Goal: Task Accomplishment & Management: Use online tool/utility

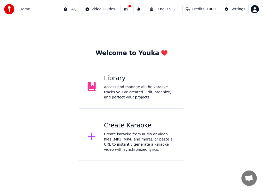
click at [138, 134] on div "Create karaoke from audio or video files (MP3, MP4, and more), or paste a URL t…" at bounding box center [139, 142] width 71 height 21
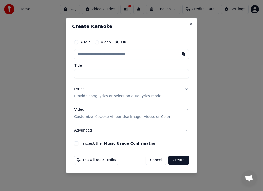
click at [84, 73] on input "Title" at bounding box center [131, 73] width 114 height 9
type input "**********"
click at [75, 144] on button "I accept the Music Usage Confirmation" at bounding box center [76, 143] width 4 height 4
click at [178, 161] on button "Create" at bounding box center [178, 160] width 20 height 9
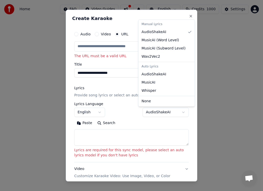
click at [179, 112] on body "**********" at bounding box center [131, 80] width 263 height 161
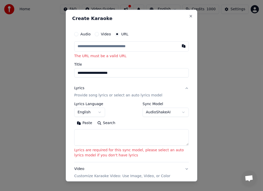
click at [177, 112] on body "**********" at bounding box center [131, 80] width 263 height 161
click at [177, 111] on body "**********" at bounding box center [131, 80] width 263 height 161
drag, startPoint x: 150, startPoint y: 159, endPoint x: 148, endPoint y: 163, distance: 4.8
click at [150, 159] on div "**********" at bounding box center [131, 132] width 114 height 60
click at [106, 122] on button "Search" at bounding box center [106, 123] width 23 height 8
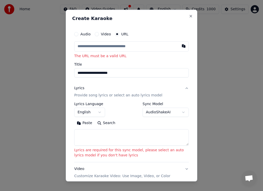
click at [105, 124] on button "Search" at bounding box center [106, 123] width 23 height 8
click at [110, 47] on input "text" at bounding box center [131, 46] width 114 height 10
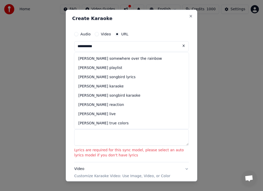
click at [107, 47] on input "**********" at bounding box center [131, 46] width 114 height 10
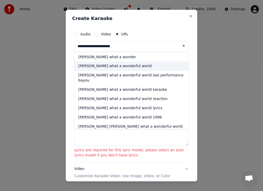
click at [108, 66] on div "[PERSON_NAME] what a wonderful world" at bounding box center [131, 66] width 114 height 9
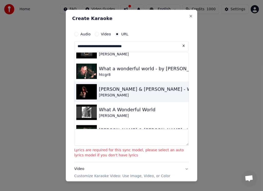
scroll to position [26, 0]
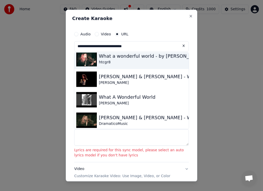
click at [100, 55] on div "What a wonderful world - by [PERSON_NAME]" at bounding box center [151, 55] width 105 height 7
type input "**********"
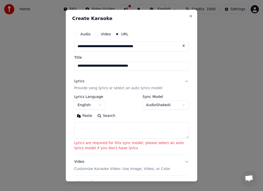
click at [107, 116] on button "Search" at bounding box center [106, 116] width 23 height 8
type textarea "**********"
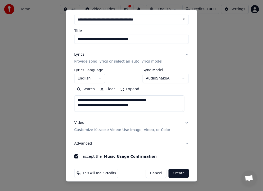
scroll to position [32, 0]
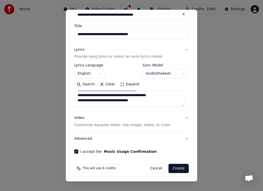
click at [173, 169] on button "Create" at bounding box center [178, 168] width 20 height 9
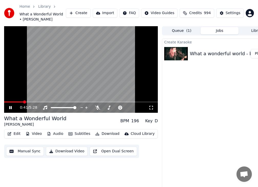
click at [12, 107] on icon at bounding box center [10, 107] width 3 height 3
click at [7, 102] on span at bounding box center [13, 101] width 19 height 1
click at [10, 107] on icon at bounding box center [10, 108] width 3 height 4
click at [35, 101] on div "0:09 / 5:28" at bounding box center [81, 69] width 154 height 87
click at [44, 102] on span at bounding box center [81, 101] width 154 height 1
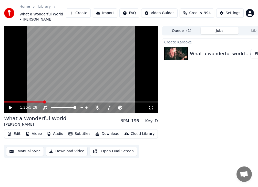
click at [182, 54] on img at bounding box center [176, 53] width 24 height 13
click at [183, 54] on img at bounding box center [176, 53] width 24 height 13
click at [183, 55] on img at bounding box center [176, 53] width 24 height 13
click at [183, 56] on img at bounding box center [176, 53] width 24 height 13
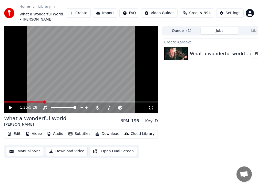
click at [257, 53] on button "Play" at bounding box center [259, 53] width 16 height 9
click at [16, 101] on span at bounding box center [81, 101] width 154 height 1
click at [55, 101] on video at bounding box center [81, 69] width 154 height 87
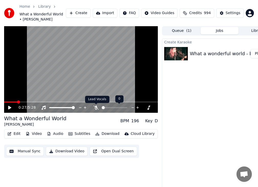
click at [98, 106] on icon at bounding box center [96, 107] width 5 height 4
click at [96, 107] on icon at bounding box center [96, 107] width 3 height 4
click at [97, 108] on icon at bounding box center [96, 107] width 5 height 4
click at [12, 108] on icon at bounding box center [14, 107] width 12 height 4
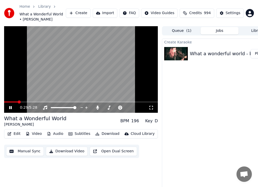
click at [27, 101] on div "0:29 / 5:28" at bounding box center [81, 69] width 154 height 87
click at [31, 102] on div "0:29 / 5:28" at bounding box center [81, 69] width 154 height 87
click at [11, 107] on icon at bounding box center [10, 107] width 3 height 3
click at [113, 13] on button "Import" at bounding box center [105, 12] width 25 height 9
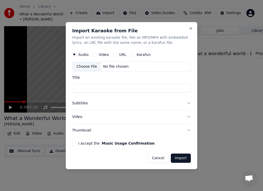
click at [87, 88] on input "Title" at bounding box center [131, 87] width 118 height 9
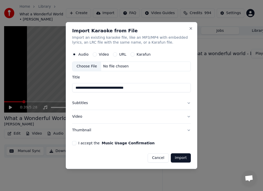
type input "**********"
click at [73, 143] on button "I accept the Music Usage Confirmation" at bounding box center [74, 143] width 4 height 4
click at [180, 160] on button "Import" at bounding box center [180, 157] width 20 height 9
click at [179, 157] on button "Import" at bounding box center [180, 157] width 20 height 9
click at [179, 158] on button "Import" at bounding box center [180, 157] width 20 height 9
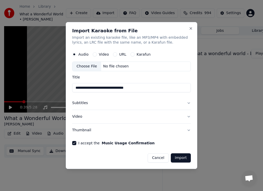
click at [179, 158] on button "Import" at bounding box center [180, 157] width 20 height 9
click at [179, 159] on button "Import" at bounding box center [180, 157] width 20 height 9
click at [179, 160] on button "Import" at bounding box center [180, 157] width 20 height 9
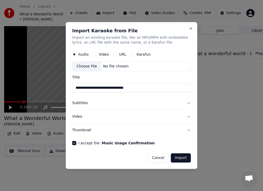
click at [88, 66] on div "Choose File" at bounding box center [86, 66] width 29 height 9
click at [190, 29] on button "Close" at bounding box center [190, 28] width 4 height 4
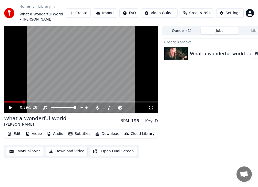
click at [112, 12] on button "Import" at bounding box center [105, 12] width 25 height 9
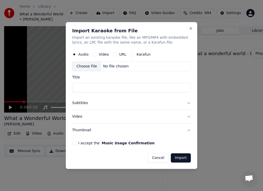
click at [88, 65] on div "Choose File" at bounding box center [86, 66] width 29 height 9
click at [98, 87] on input "Title" at bounding box center [131, 87] width 118 height 9
click at [75, 144] on button "I accept the Music Usage Confirmation" at bounding box center [74, 143] width 4 height 4
click at [95, 86] on input "Title" at bounding box center [131, 87] width 118 height 9
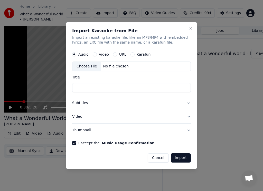
click at [109, 66] on div "No file chosen" at bounding box center [115, 66] width 29 height 5
click at [130, 53] on button "Karafun" at bounding box center [132, 55] width 4 height 4
click at [117, 65] on div "No file chosen" at bounding box center [115, 66] width 29 height 5
click at [95, 55] on button "Video" at bounding box center [95, 55] width 4 height 4
click at [109, 65] on div "No file chosen" at bounding box center [115, 66] width 29 height 5
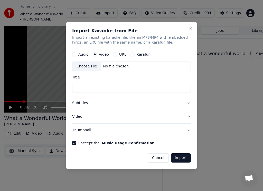
click at [101, 87] on input "Title" at bounding box center [131, 87] width 118 height 9
click at [115, 54] on button "URL" at bounding box center [115, 55] width 4 height 4
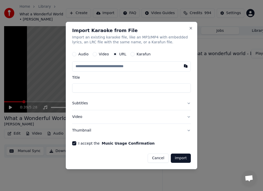
click at [113, 66] on input "text" at bounding box center [131, 67] width 118 height 10
click at [186, 66] on button "button" at bounding box center [185, 66] width 10 height 9
type input "**********"
click at [180, 156] on button "Import" at bounding box center [180, 158] width 20 height 9
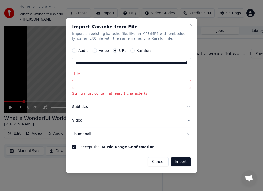
click at [86, 84] on input "Title" at bounding box center [131, 84] width 118 height 9
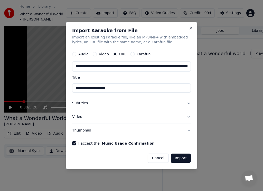
type input "**********"
click at [182, 159] on button "Import" at bounding box center [180, 158] width 20 height 9
click at [181, 157] on button "Import" at bounding box center [180, 158] width 20 height 9
click at [182, 156] on button "Import" at bounding box center [180, 158] width 20 height 9
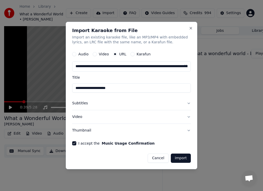
click at [182, 156] on button "Import" at bounding box center [180, 158] width 20 height 9
click at [182, 157] on button "Import" at bounding box center [180, 158] width 20 height 9
click at [181, 157] on button "Import" at bounding box center [180, 158] width 20 height 9
click at [181, 158] on button "Import" at bounding box center [180, 158] width 20 height 9
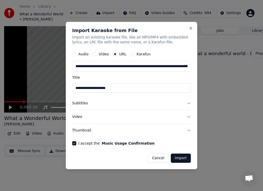
click at [181, 158] on button "Import" at bounding box center [180, 158] width 20 height 9
click at [95, 55] on button "Video" at bounding box center [95, 54] width 4 height 4
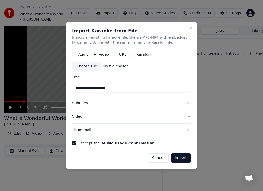
click at [114, 54] on button "URL" at bounding box center [115, 55] width 4 height 4
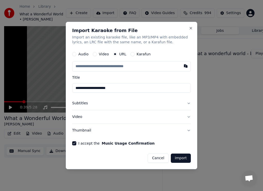
click at [95, 55] on button "Video" at bounding box center [95, 54] width 4 height 4
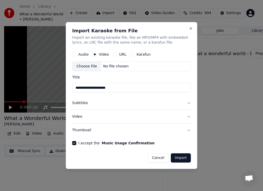
click at [81, 55] on label "Audio" at bounding box center [83, 55] width 10 height 4
click at [76, 55] on button "Audio" at bounding box center [74, 55] width 4 height 4
click at [132, 55] on button "Karafun" at bounding box center [132, 55] width 4 height 4
click at [115, 54] on button "URL" at bounding box center [115, 55] width 4 height 4
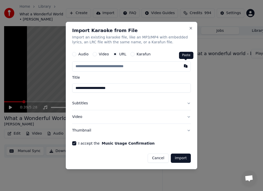
click at [186, 66] on button "button" at bounding box center [185, 66] width 10 height 9
type input "**********"
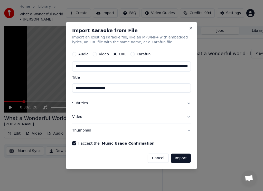
click at [125, 88] on input "**********" at bounding box center [131, 88] width 118 height 9
click at [124, 101] on button "Subtitles" at bounding box center [131, 103] width 118 height 13
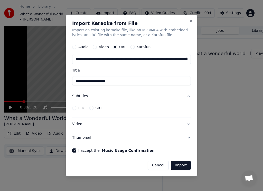
click at [113, 124] on button "Video" at bounding box center [131, 123] width 118 height 13
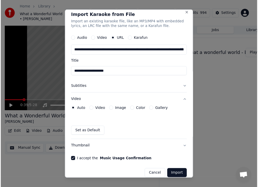
scroll to position [9, 0]
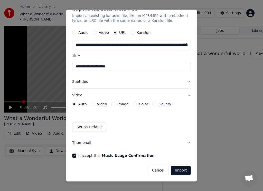
click at [177, 170] on button "Import" at bounding box center [180, 170] width 20 height 9
click at [173, 169] on button "Import" at bounding box center [180, 170] width 20 height 9
drag, startPoint x: 174, startPoint y: 170, endPoint x: 177, endPoint y: 165, distance: 5.7
click at [177, 165] on div "Cancel Import" at bounding box center [131, 168] width 118 height 13
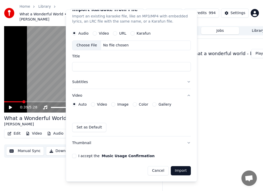
drag, startPoint x: 214, startPoint y: 85, endPoint x: 215, endPoint y: 82, distance: 2.9
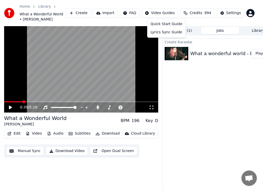
click at [167, 13] on html "Home Library What a Wonderful World • [PERSON_NAME] Create Import FAQ Video Gui…" at bounding box center [131, 95] width 263 height 191
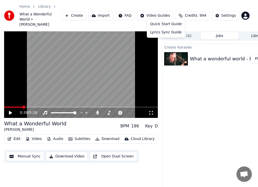
click at [112, 13] on html "Home Library What a Wonderful World • [PERSON_NAME] Create Import FAQ Video Gui…" at bounding box center [129, 93] width 258 height 187
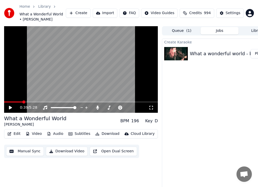
click at [112, 13] on button "Import" at bounding box center [105, 12] width 25 height 9
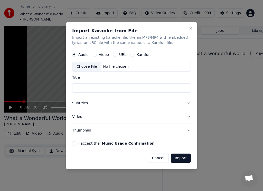
click at [115, 55] on button "URL" at bounding box center [115, 55] width 4 height 4
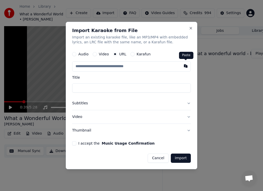
click at [186, 66] on button "button" at bounding box center [185, 66] width 10 height 9
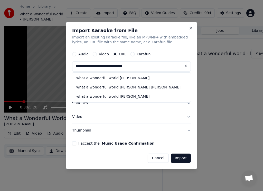
click at [74, 144] on button "I accept the Music Usage Confirmation" at bounding box center [74, 143] width 4 height 4
click at [178, 158] on button "Import" at bounding box center [180, 158] width 20 height 9
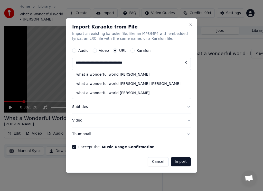
click at [178, 162] on button "Import" at bounding box center [180, 161] width 20 height 9
drag, startPoint x: 140, startPoint y: 23, endPoint x: 123, endPoint y: 31, distance: 19.3
click at [108, 35] on div "**********" at bounding box center [131, 95] width 131 height 155
click at [178, 161] on button "Import" at bounding box center [180, 161] width 20 height 9
click at [184, 162] on button "Import" at bounding box center [180, 161] width 20 height 9
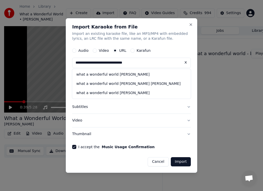
click at [183, 162] on button "Import" at bounding box center [180, 161] width 20 height 9
click at [183, 161] on button "Import" at bounding box center [180, 161] width 20 height 9
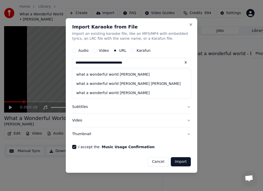
click at [183, 161] on button "Import" at bounding box center [180, 161] width 20 height 9
click at [183, 160] on button "Import" at bounding box center [180, 161] width 20 height 9
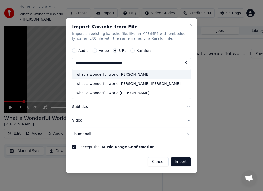
click at [116, 74] on div "what a wonderful world [PERSON_NAME]" at bounding box center [131, 74] width 118 height 9
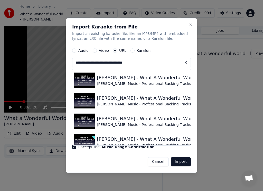
click at [177, 161] on button "Import" at bounding box center [180, 161] width 20 height 9
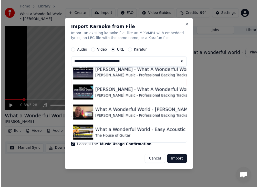
scroll to position [120, 0]
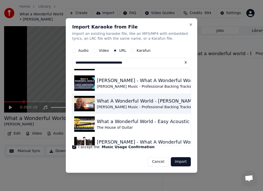
click at [112, 106] on div "[PERSON_NAME] Music - Professional Backing Tracks" at bounding box center [172, 107] width 151 height 5
type input "**********"
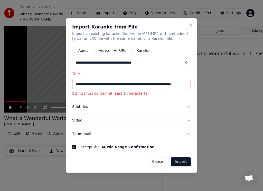
click at [180, 163] on button "Import" at bounding box center [180, 161] width 20 height 9
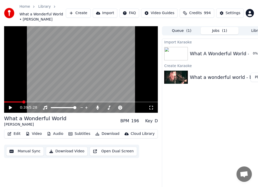
click at [255, 53] on button "Play" at bounding box center [259, 53] width 16 height 9
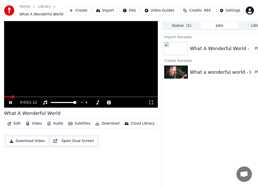
click at [19, 96] on span at bounding box center [81, 96] width 154 height 1
click at [37, 96] on span at bounding box center [81, 96] width 154 height 1
click at [61, 97] on span at bounding box center [81, 96] width 154 height 1
click at [87, 98] on div "0:27 / 1:12" at bounding box center [81, 102] width 154 height 10
click at [11, 102] on icon at bounding box center [10, 102] width 3 height 3
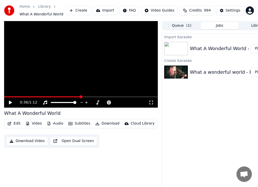
click at [116, 10] on button "Import" at bounding box center [105, 10] width 25 height 9
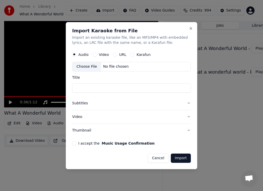
click at [114, 55] on button "URL" at bounding box center [115, 55] width 4 height 4
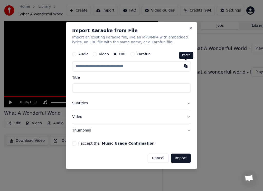
click at [184, 66] on button "button" at bounding box center [185, 66] width 10 height 9
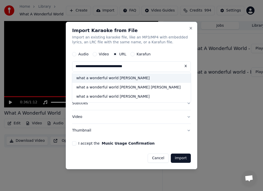
click at [116, 78] on div "what a wonderful world [PERSON_NAME]" at bounding box center [131, 78] width 118 height 9
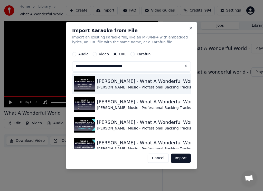
click at [84, 82] on img at bounding box center [84, 83] width 21 height 15
type input "**********"
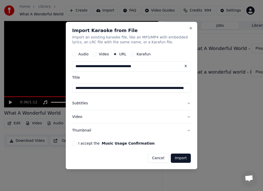
click at [180, 158] on button "Import" at bounding box center [180, 158] width 20 height 9
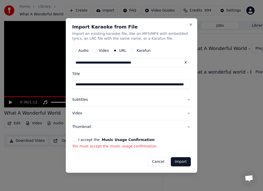
click at [75, 140] on button "I accept the Music Usage Confirmation" at bounding box center [74, 140] width 4 height 4
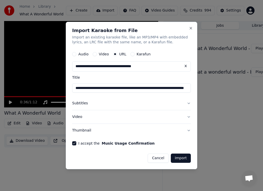
click at [179, 158] on button "Import" at bounding box center [180, 158] width 20 height 9
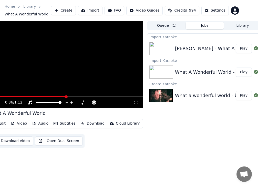
scroll to position [0, 14]
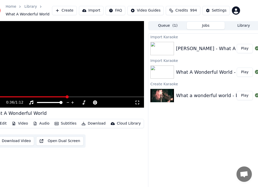
click at [245, 48] on button "Play" at bounding box center [245, 48] width 16 height 9
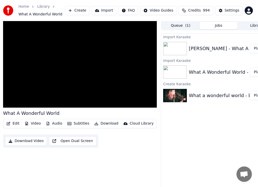
scroll to position [0, 2]
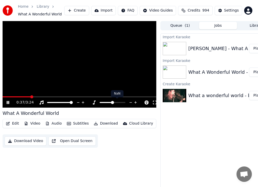
click at [111, 102] on span at bounding box center [112, 102] width 3 height 3
click at [108, 102] on span at bounding box center [106, 102] width 13 height 1
click at [108, 103] on span at bounding box center [106, 102] width 13 height 1
click at [101, 103] on span at bounding box center [99, 102] width 3 height 3
click at [107, 103] on span at bounding box center [113, 102] width 26 height 1
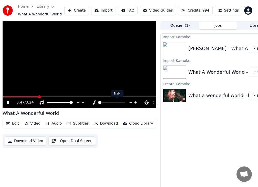
click at [107, 103] on span at bounding box center [113, 102] width 26 height 1
click at [80, 102] on icon at bounding box center [80, 102] width 5 height 5
click at [81, 102] on icon at bounding box center [80, 102] width 5 height 5
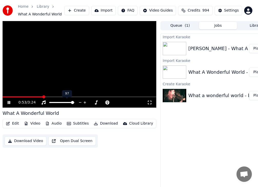
click at [81, 102] on icon at bounding box center [80, 102] width 5 height 5
click at [75, 104] on span at bounding box center [73, 102] width 3 height 3
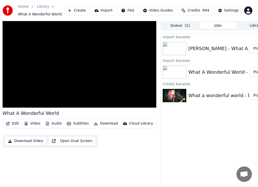
click at [103, 123] on button "Download" at bounding box center [106, 123] width 28 height 7
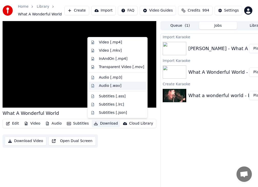
click at [107, 85] on div "Audio [.wav]" at bounding box center [110, 85] width 23 height 5
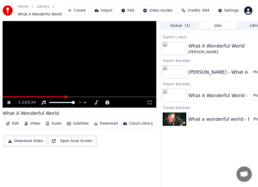
drag, startPoint x: 10, startPoint y: 101, endPoint x: 55, endPoint y: 77, distance: 50.9
click at [11, 100] on div "1:23 / 3:24" at bounding box center [80, 102] width 150 height 5
click at [11, 102] on icon at bounding box center [13, 102] width 12 height 4
click at [9, 96] on span at bounding box center [39, 96] width 73 height 1
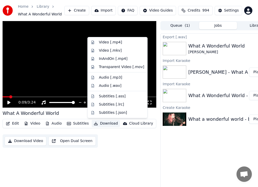
click at [106, 123] on button "Download" at bounding box center [106, 123] width 28 height 7
click at [105, 77] on div "Audio [.mp3]" at bounding box center [110, 77] width 23 height 5
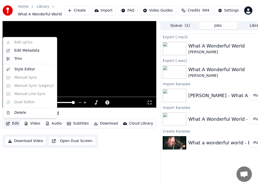
click at [16, 122] on button "Edit" at bounding box center [12, 123] width 17 height 7
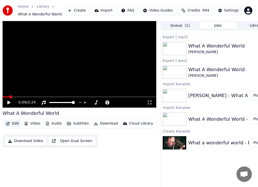
click at [16, 122] on button "Edit" at bounding box center [12, 123] width 17 height 7
click at [26, 141] on button "Download Video" at bounding box center [26, 140] width 42 height 9
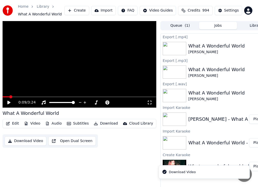
click at [26, 140] on button "Download Video" at bounding box center [26, 140] width 42 height 9
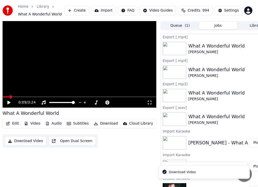
click at [26, 140] on button "Download Video" at bounding box center [26, 140] width 42 height 9
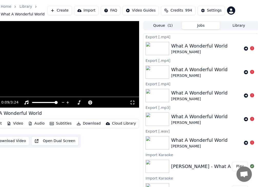
scroll to position [0, 19]
click at [236, 165] on button "Play" at bounding box center [240, 166] width 16 height 9
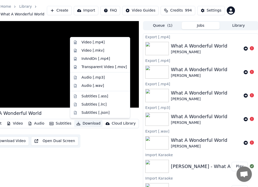
click at [82, 123] on button "Download" at bounding box center [88, 123] width 28 height 7
click at [87, 42] on div "Video [.mp4]" at bounding box center [93, 42] width 23 height 5
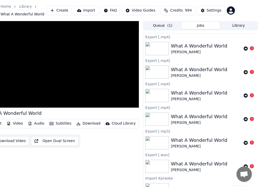
click at [201, 26] on button "Jobs" at bounding box center [201, 25] width 38 height 7
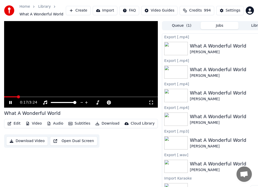
click at [11, 103] on icon at bounding box center [14, 102] width 12 height 4
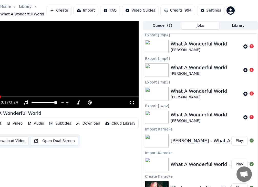
scroll to position [50, 0]
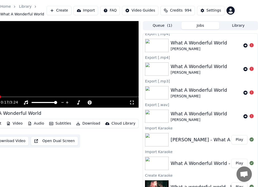
click at [91, 123] on button "Download" at bounding box center [88, 123] width 28 height 7
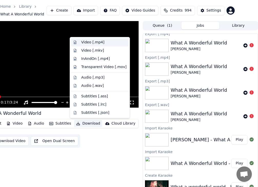
click at [85, 42] on div "Video [.mp4]" at bounding box center [92, 42] width 23 height 5
click at [85, 123] on button "Download" at bounding box center [88, 123] width 28 height 7
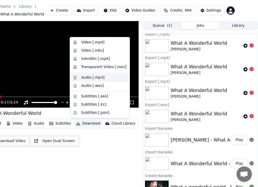
click at [90, 76] on div "Audio [.mp3]" at bounding box center [92, 77] width 23 height 5
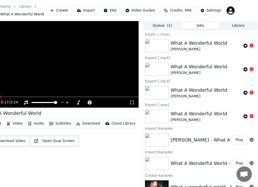
click at [160, 181] on img at bounding box center [157, 186] width 24 height 13
click at [159, 181] on img at bounding box center [157, 186] width 24 height 13
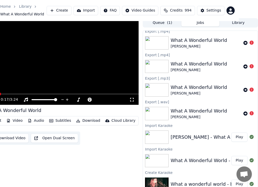
scroll to position [9, 19]
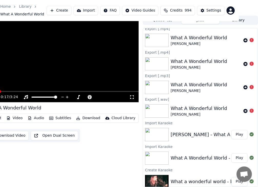
click at [208, 178] on div "What a wonderful world - by [PERSON_NAME]" at bounding box center [223, 181] width 105 height 7
click at [234, 177] on button "Play" at bounding box center [240, 181] width 16 height 9
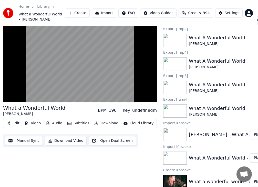
scroll to position [14, 1]
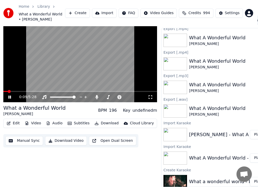
click at [12, 91] on span at bounding box center [80, 91] width 154 height 1
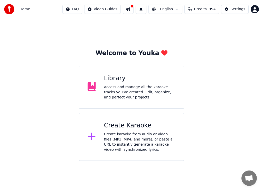
click at [139, 133] on div "Create karaoke from audio or video files (MP3, MP4, and more), or paste a URL t…" at bounding box center [139, 142] width 71 height 21
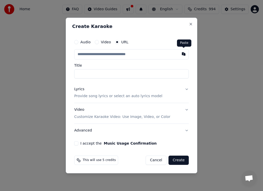
click at [183, 54] on button "button" at bounding box center [183, 53] width 10 height 9
type input "**********"
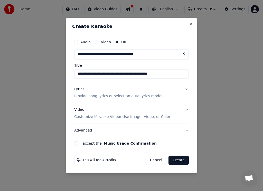
type input "**********"
click at [76, 142] on button "I accept the Music Usage Confirmation" at bounding box center [76, 143] width 4 height 4
click at [179, 160] on button "Create" at bounding box center [178, 160] width 20 height 9
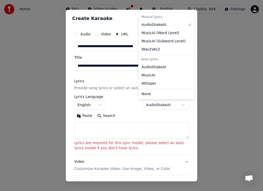
click at [178, 104] on body "**********" at bounding box center [131, 80] width 263 height 161
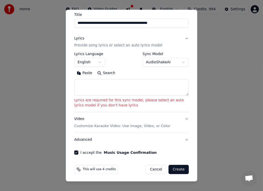
scroll to position [44, 0]
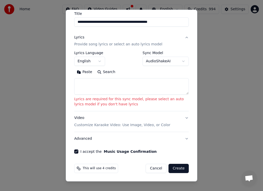
click at [172, 168] on button "Create" at bounding box center [178, 168] width 20 height 9
click at [180, 61] on body "**********" at bounding box center [131, 80] width 263 height 161
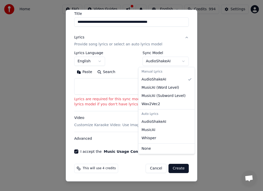
select select "**********"
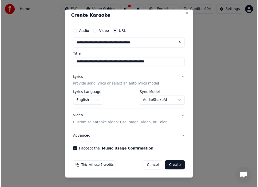
scroll to position [3, 0]
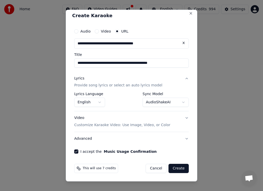
click at [174, 168] on button "Create" at bounding box center [178, 168] width 20 height 9
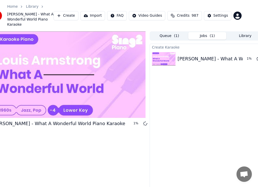
scroll to position [0, 19]
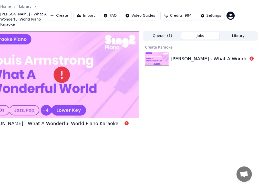
click at [232, 55] on div "Louis Armstrong - What A Wonderful World Piano Karaoke" at bounding box center [238, 58] width 134 height 7
click at [228, 55] on div "Louis Armstrong - What A Wonderful World Piano Karaoke" at bounding box center [238, 58] width 134 height 7
click at [162, 54] on img at bounding box center [157, 58] width 24 height 13
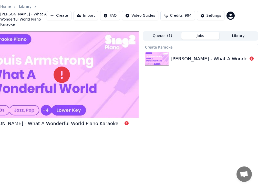
click at [163, 54] on img at bounding box center [157, 58] width 24 height 13
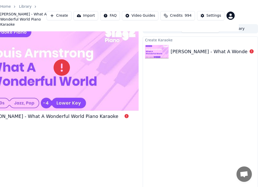
scroll to position [6, 19]
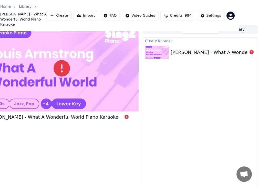
click at [94, 13] on button "Import" at bounding box center [86, 15] width 25 height 9
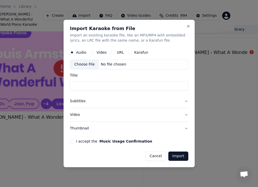
scroll to position [6, 15]
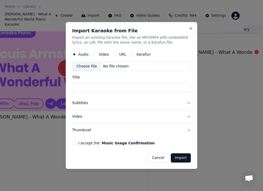
click at [115, 54] on button "URL" at bounding box center [115, 55] width 4 height 4
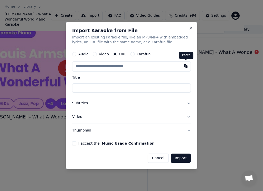
click at [185, 65] on button "button" at bounding box center [185, 66] width 10 height 9
type input "**********"
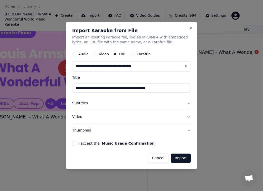
click at [75, 144] on button "I accept the Music Usage Confirmation" at bounding box center [74, 143] width 4 height 4
click at [183, 158] on button "Import" at bounding box center [180, 158] width 20 height 9
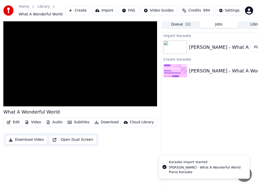
scroll to position [1, 0]
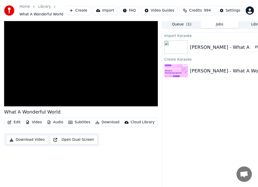
click at [103, 122] on button "Download" at bounding box center [107, 121] width 28 height 7
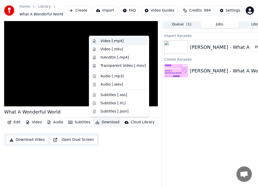
click at [116, 42] on div "Video [.mp4]" at bounding box center [111, 40] width 23 height 5
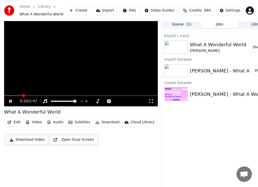
click at [11, 99] on div "0:20 / 2:47" at bounding box center [81, 100] width 150 height 5
click at [11, 101] on icon at bounding box center [10, 100] width 3 height 3
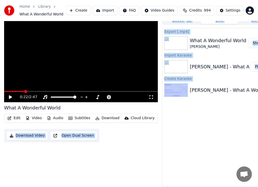
drag, startPoint x: 113, startPoint y: 117, endPoint x: 167, endPoint y: 191, distance: 91.4
click at [167, 181] on html "Home Library What A Wonderful World Create Import FAQ Video Guides Credits 994 …" at bounding box center [129, 88] width 258 height 187
click at [115, 11] on button "Import" at bounding box center [105, 10] width 25 height 9
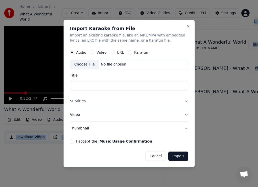
scroll to position [5, 0]
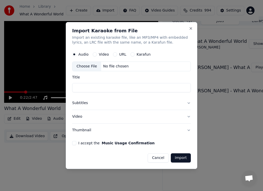
click at [97, 54] on div "Video" at bounding box center [101, 55] width 16 height 4
click at [117, 55] on div "URL" at bounding box center [119, 55] width 13 height 4
click at [116, 55] on div "URL" at bounding box center [119, 55] width 13 height 4
click at [115, 55] on button "URL" at bounding box center [115, 55] width 4 height 4
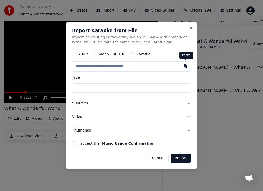
click at [187, 65] on button "button" at bounding box center [185, 66] width 10 height 9
type input "**********"
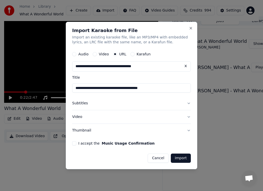
click at [75, 143] on button "I accept the Music Usage Confirmation" at bounding box center [74, 143] width 4 height 4
click at [179, 159] on button "Import" at bounding box center [180, 158] width 20 height 9
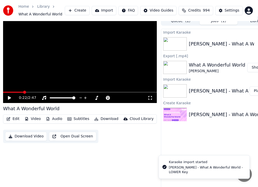
scroll to position [5, 19]
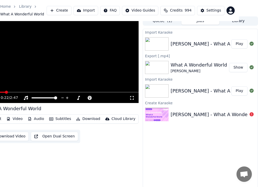
click at [240, 44] on button "Play" at bounding box center [240, 43] width 16 height 9
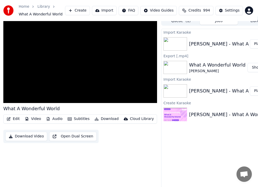
scroll to position [5, 1]
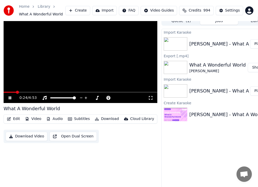
click at [16, 92] on span at bounding box center [81, 92] width 154 height 1
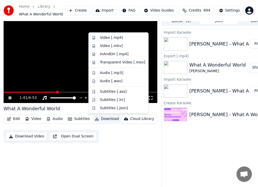
click at [106, 118] on button "Download" at bounding box center [107, 118] width 28 height 7
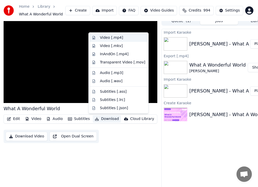
click at [107, 38] on div "Video [.mp4]" at bounding box center [111, 37] width 23 height 5
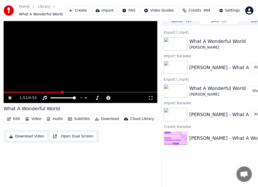
click at [10, 97] on icon at bounding box center [14, 98] width 12 height 4
click at [106, 118] on button "Download" at bounding box center [107, 118] width 28 height 7
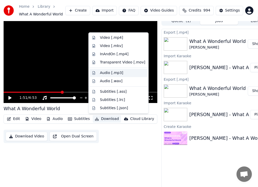
click at [110, 73] on div "Audio [.mp3]" at bounding box center [111, 72] width 23 height 5
